Goal: Task Accomplishment & Management: Manage account settings

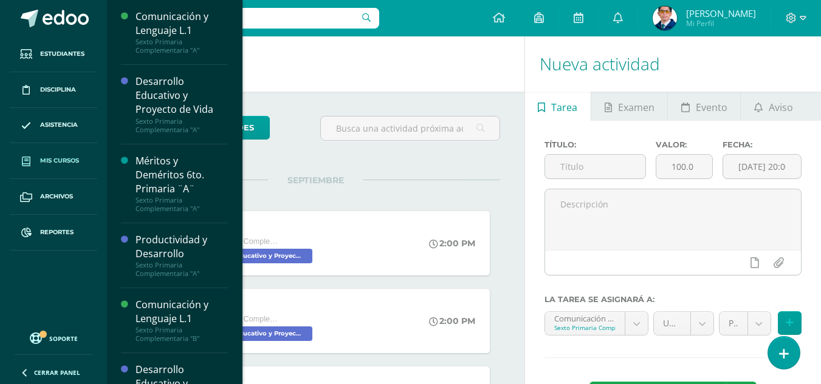
click at [58, 162] on span "Mis cursos" at bounding box center [59, 161] width 39 height 10
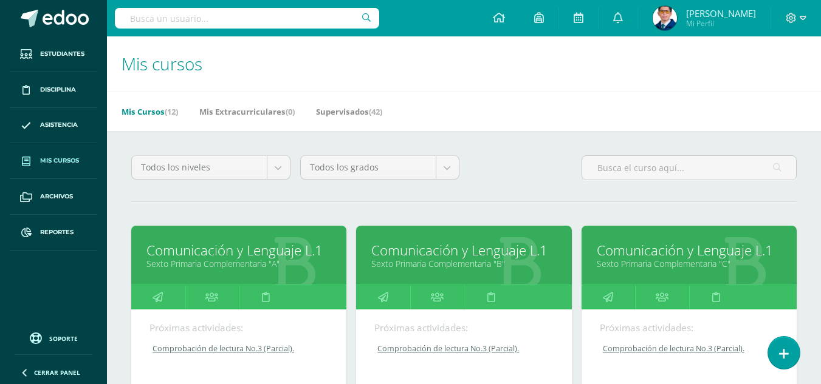
click at [205, 248] on link "Comunicación y Lenguaje L.1" at bounding box center [238, 250] width 185 height 19
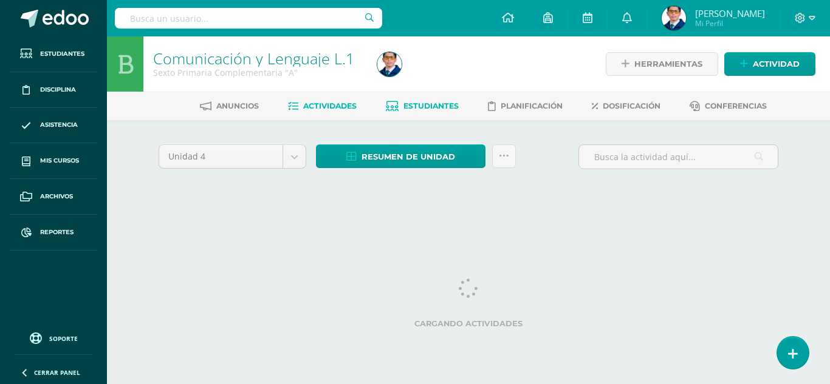
click at [420, 98] on link "Estudiantes" at bounding box center [422, 106] width 73 height 19
click at [324, 104] on span "Actividades" at bounding box center [329, 105] width 53 height 9
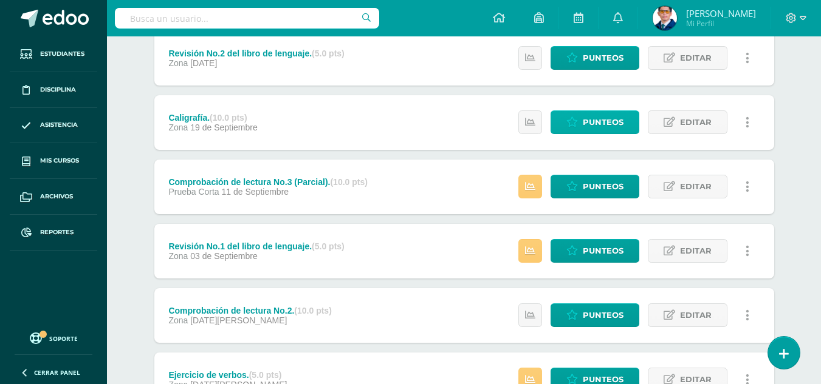
scroll to position [182, 0]
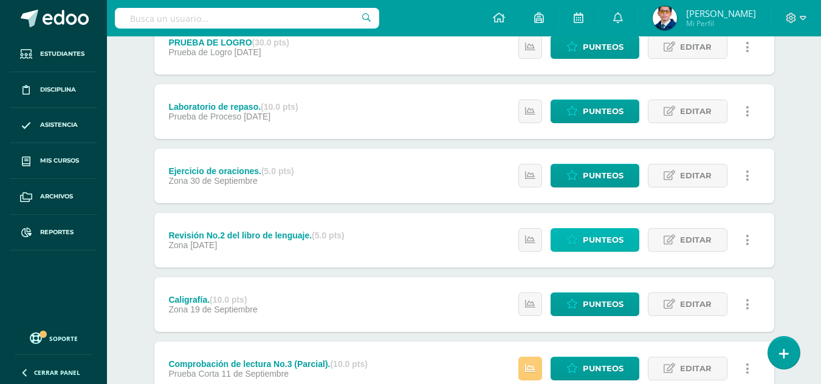
click at [595, 247] on span "Punteos" at bounding box center [603, 240] width 41 height 22
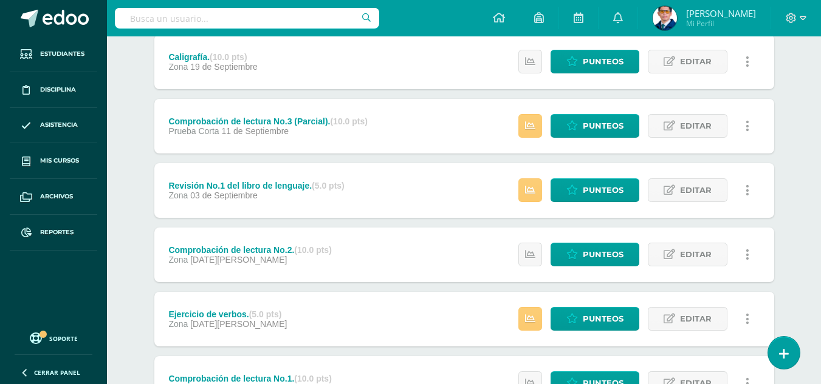
scroll to position [533, 0]
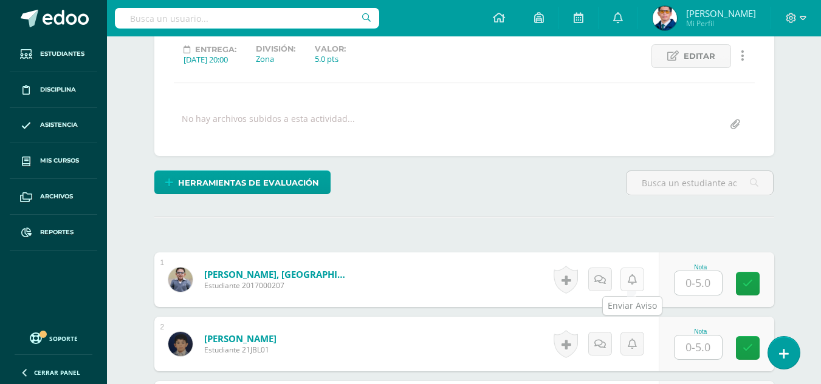
click at [632, 280] on icon at bounding box center [631, 280] width 9 height 10
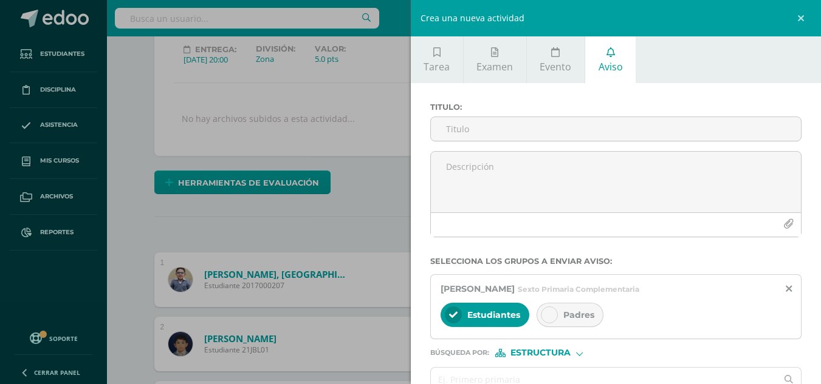
click at [391, 185] on div "Crea una nueva actividad Tarea Examen Evento Aviso Título: Valor: 100.0 Fecha: …" at bounding box center [410, 192] width 821 height 384
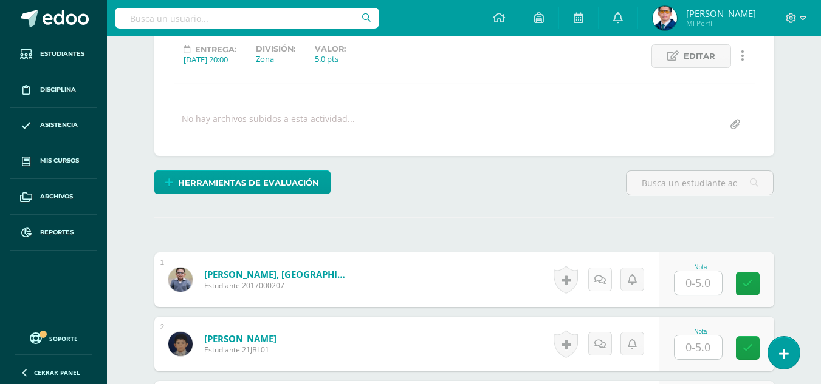
click at [601, 286] on link at bounding box center [600, 280] width 24 height 24
click at [632, 285] on link at bounding box center [632, 280] width 24 height 24
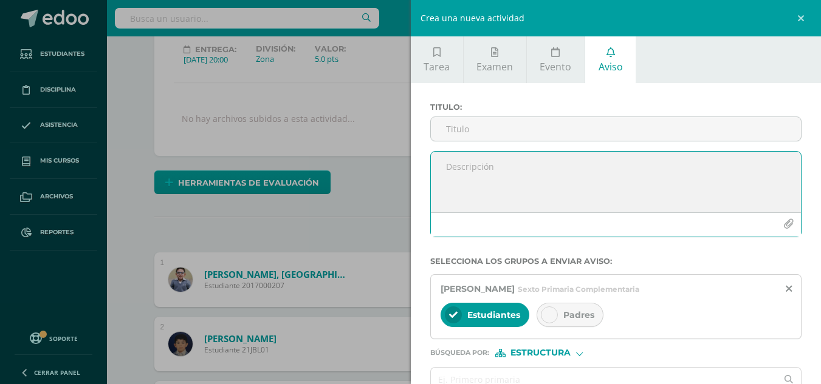
click at [571, 179] on textarea at bounding box center [616, 182] width 371 height 61
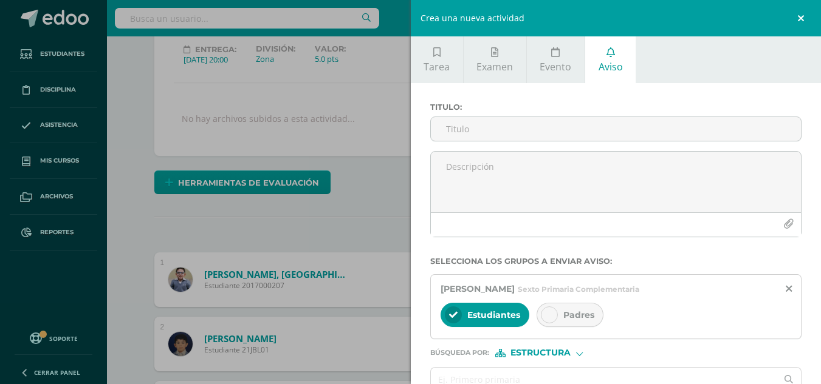
click at [802, 19] on link at bounding box center [802, 18] width 36 height 36
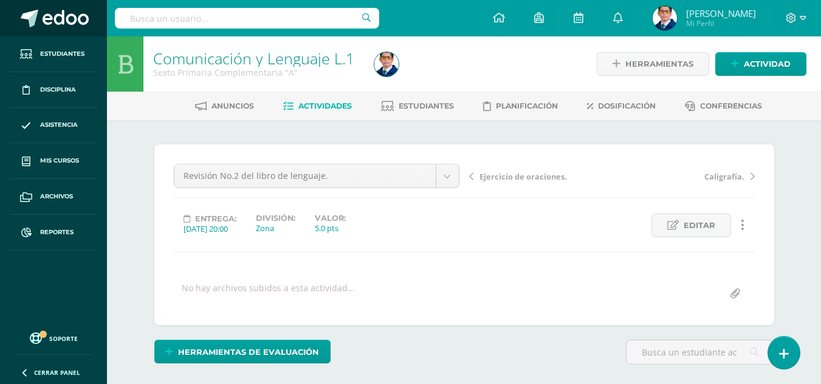
click at [51, 15] on span at bounding box center [66, 19] width 46 height 18
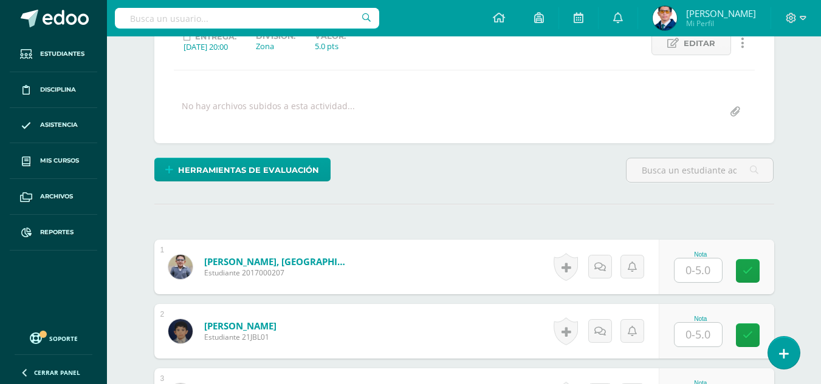
scroll to position [364, 0]
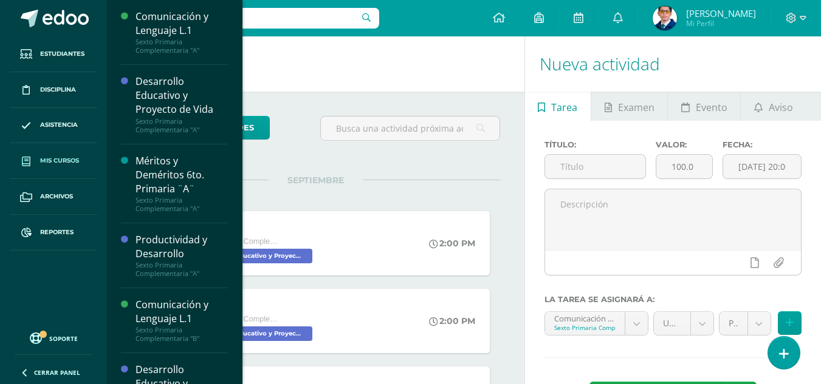
click at [64, 167] on link "Mis cursos" at bounding box center [53, 161] width 87 height 36
